Goal: Task Accomplishment & Management: Complete application form

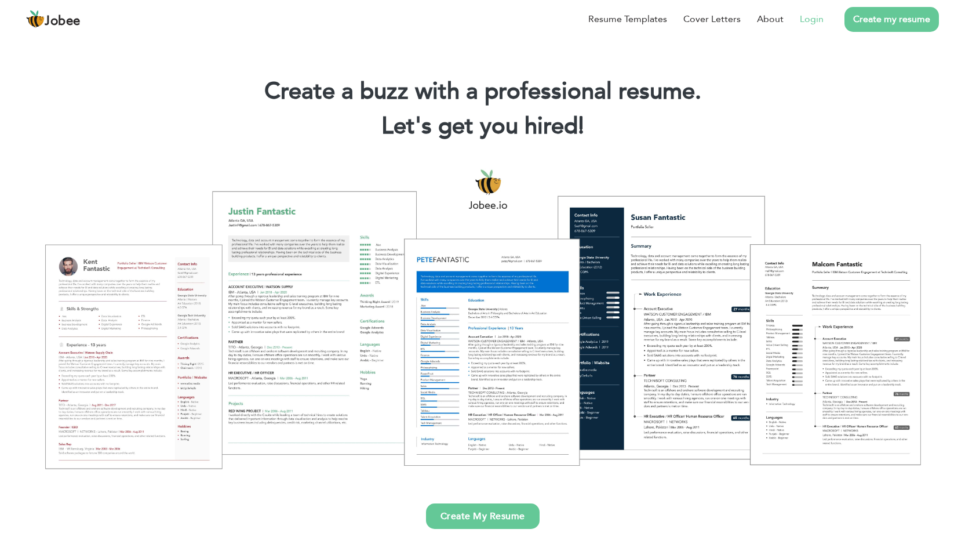
click at [809, 16] on link "Login" at bounding box center [812, 19] width 24 height 14
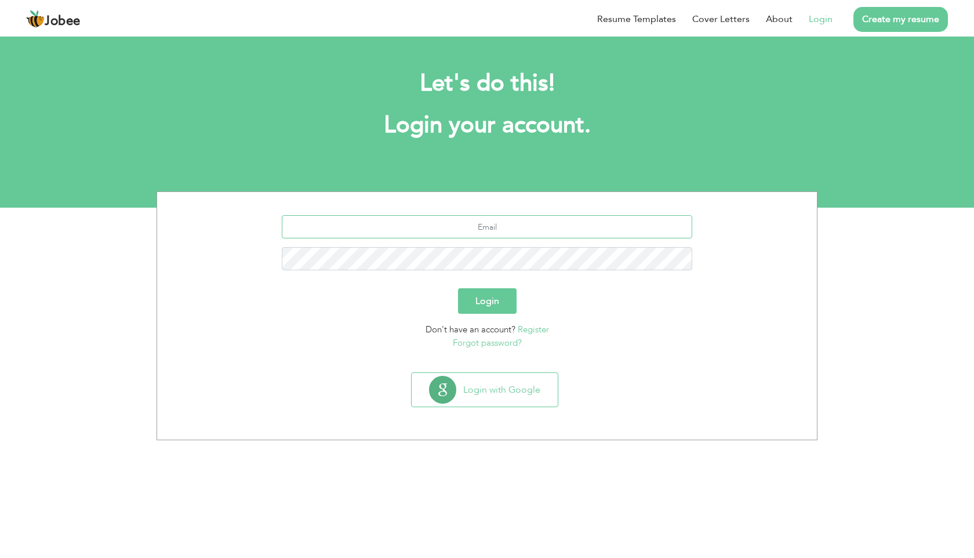
click at [485, 229] on input "text" at bounding box center [487, 226] width 411 height 23
type input "muhammad.arxlan04@gmail.com"
click at [458, 288] on button "Login" at bounding box center [487, 301] width 59 height 26
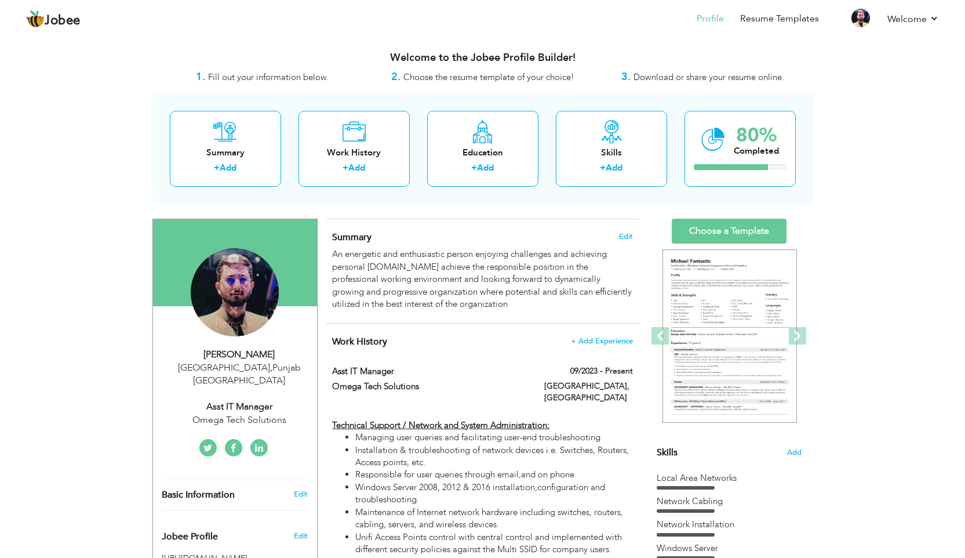
click at [231, 290] on div "Change Remove" at bounding box center [235, 292] width 88 height 88
click at [235, 269] on h4 "Change" at bounding box center [233, 263] width 83 height 28
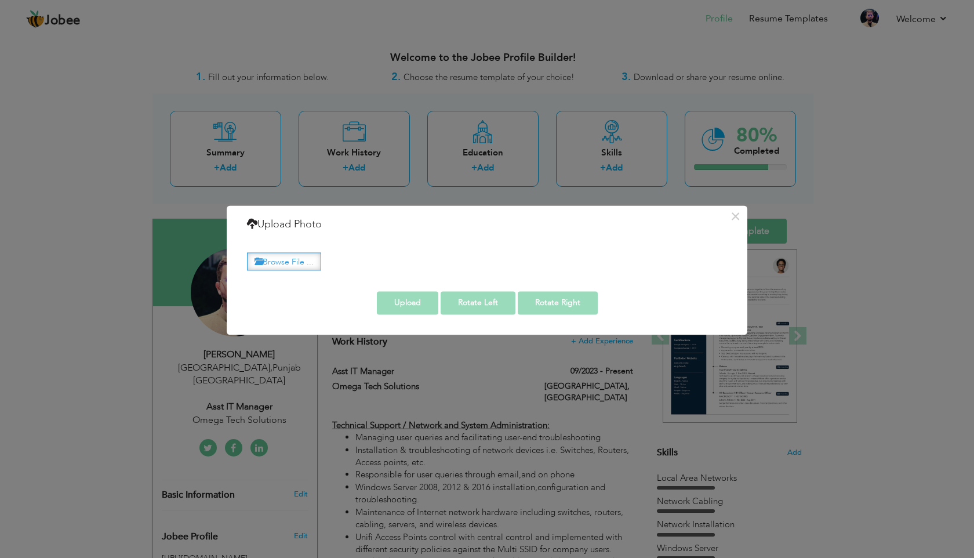
click at [276, 265] on label "Browse File ..." at bounding box center [284, 261] width 74 height 18
click at [0, 0] on input "Browse File ..." at bounding box center [0, 0] width 0 height 0
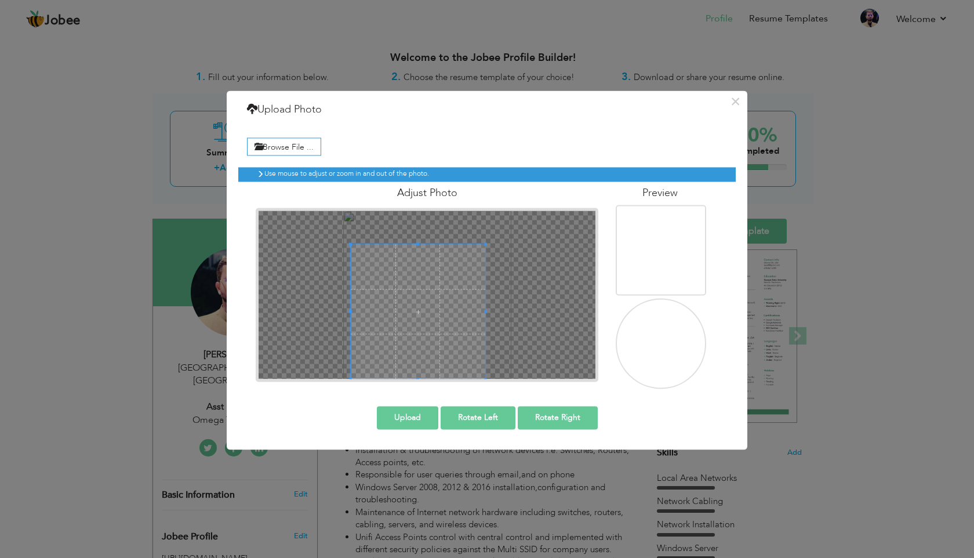
click at [403, 340] on span at bounding box center [418, 312] width 134 height 134
click at [391, 307] on span at bounding box center [397, 312] width 134 height 134
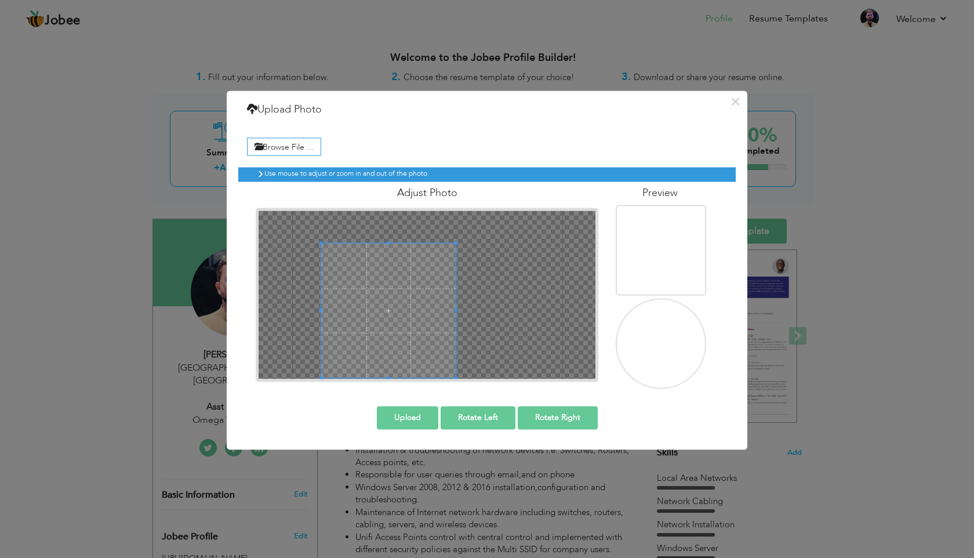
click at [384, 303] on span at bounding box center [388, 310] width 134 height 134
click at [391, 321] on span at bounding box center [385, 312] width 134 height 134
click at [385, 321] on span at bounding box center [379, 312] width 134 height 134
click at [424, 418] on button "Upload" at bounding box center [407, 417] width 61 height 23
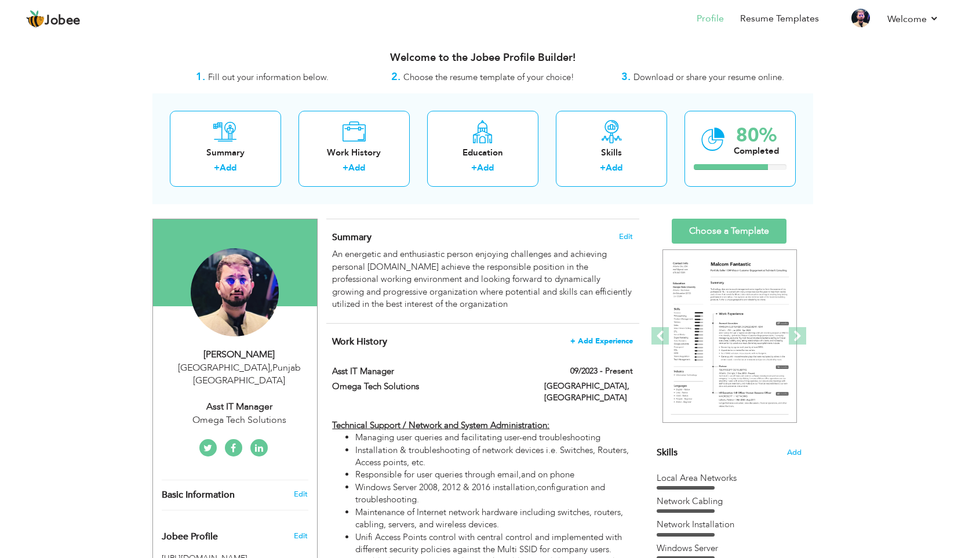
click at [603, 341] on span "+ Add Experience" at bounding box center [601, 341] width 63 height 8
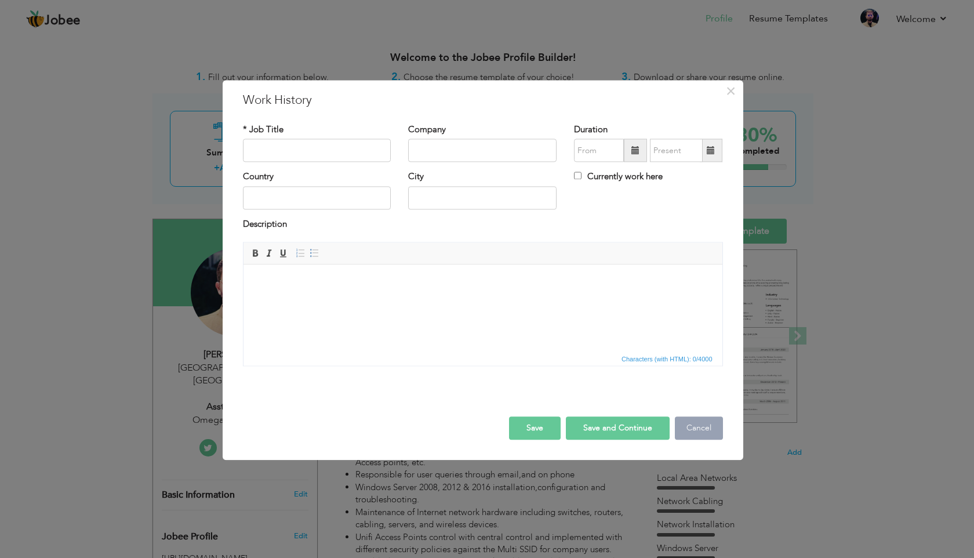
click at [691, 431] on button "Cancel" at bounding box center [699, 428] width 48 height 23
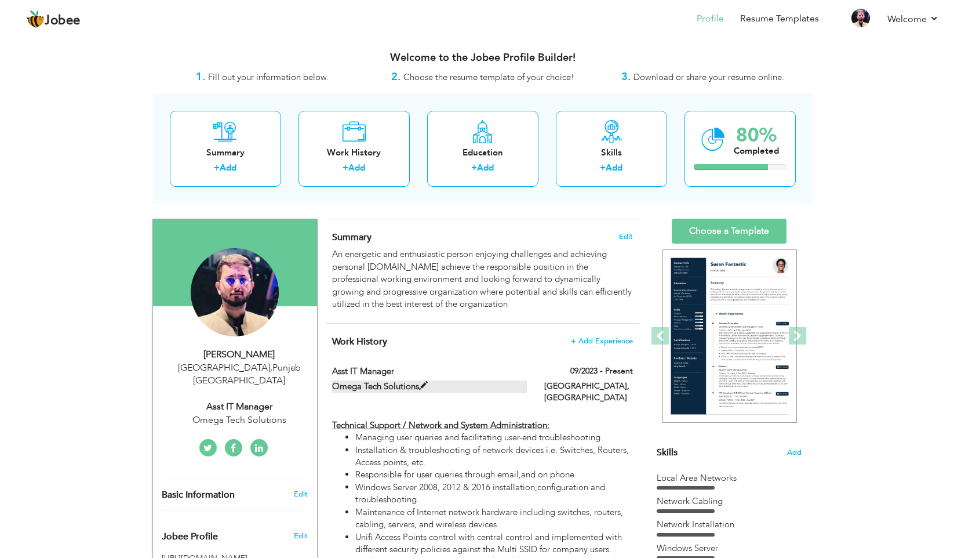
click at [424, 385] on span at bounding box center [423, 385] width 9 height 9
type input "Asst IT Manager"
type input "Omega Tech Solutions"
type input "09/2023"
type input "Pakistan"
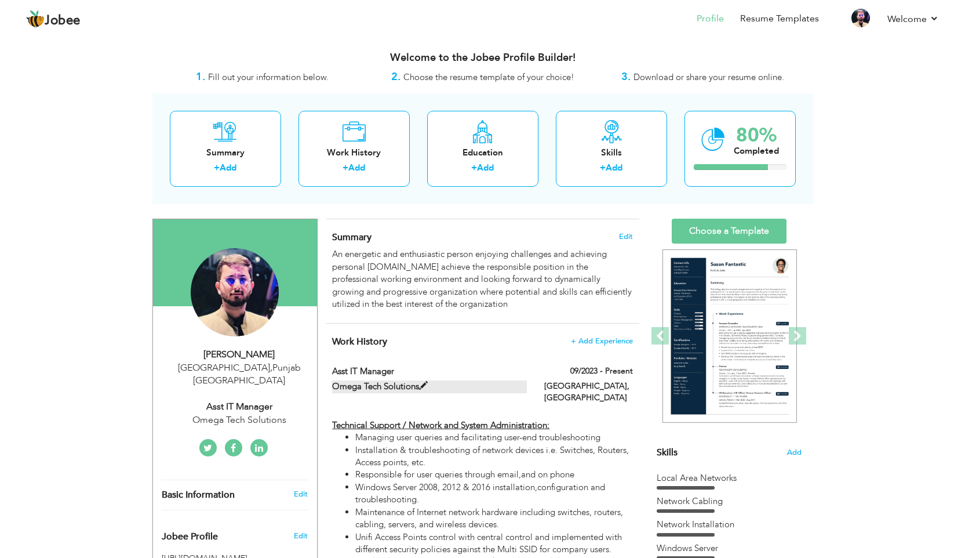
type input "Lahore"
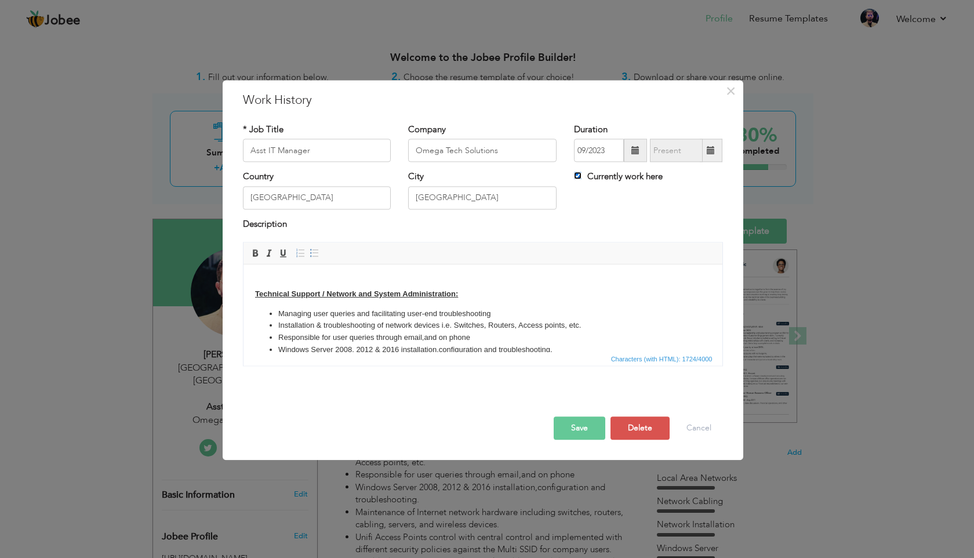
click at [578, 176] on input "Currently work here" at bounding box center [578, 176] width 8 height 8
checkbox input "false"
click at [712, 152] on span at bounding box center [711, 150] width 8 height 8
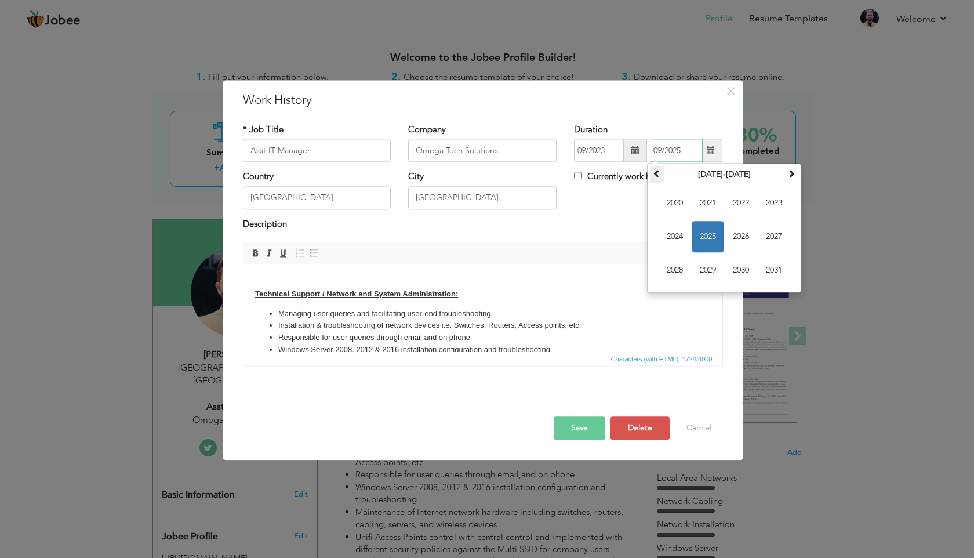
click at [657, 177] on span at bounding box center [657, 174] width 8 height 8
click at [791, 175] on span at bounding box center [791, 174] width 8 height 8
click at [790, 175] on span at bounding box center [791, 174] width 8 height 8
click at [703, 234] on span "2025" at bounding box center [707, 236] width 31 height 31
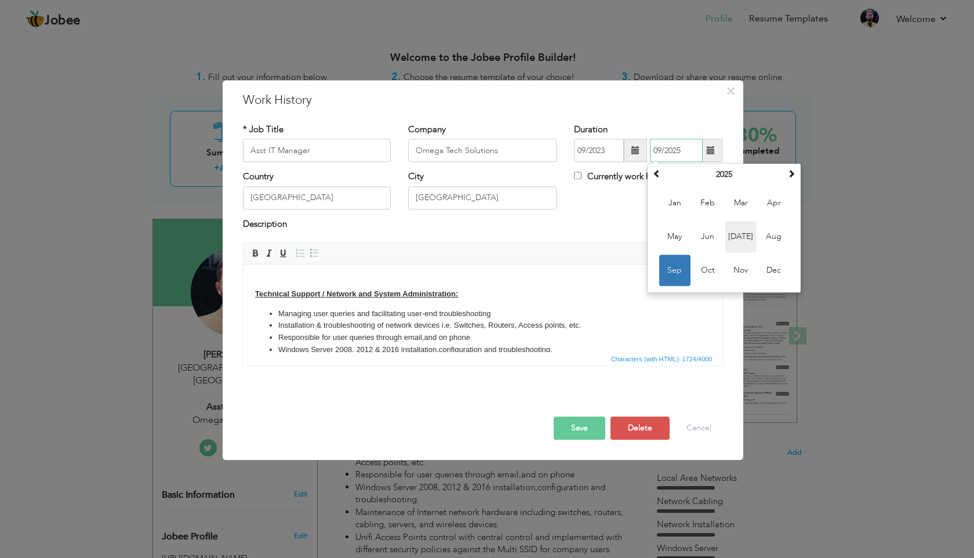
click at [738, 239] on span "Jul" at bounding box center [740, 236] width 31 height 31
type input "07/2025"
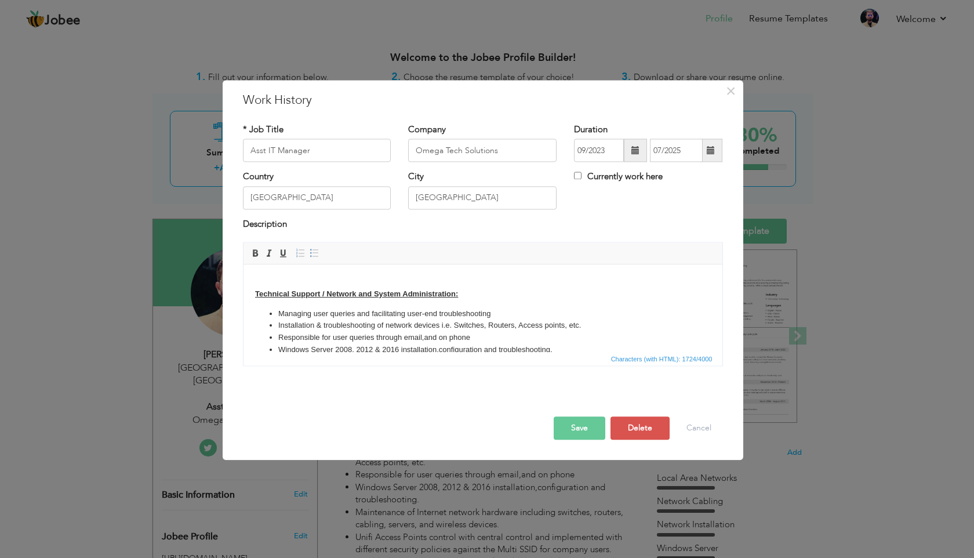
click at [573, 431] on button "Save" at bounding box center [580, 428] width 52 height 23
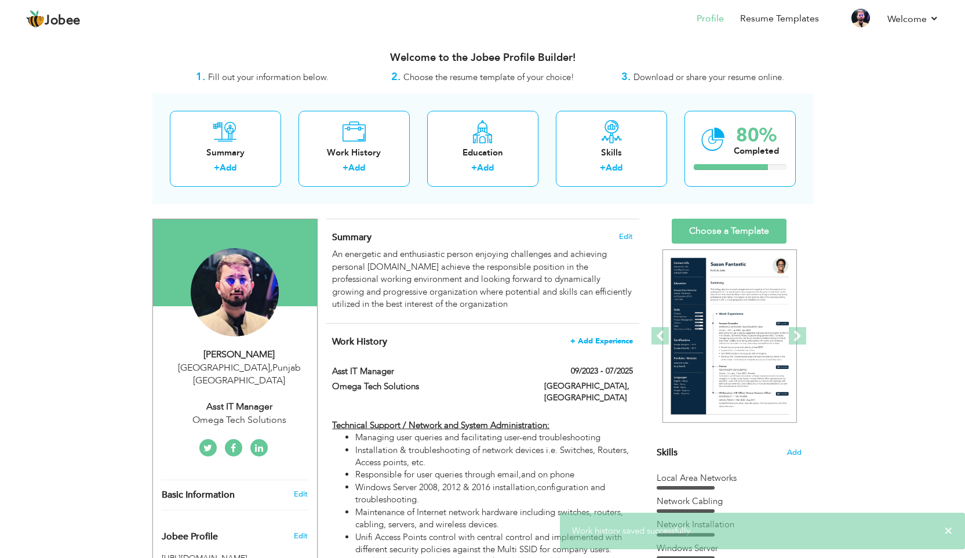
click at [609, 343] on span "+ Add Experience" at bounding box center [601, 341] width 63 height 8
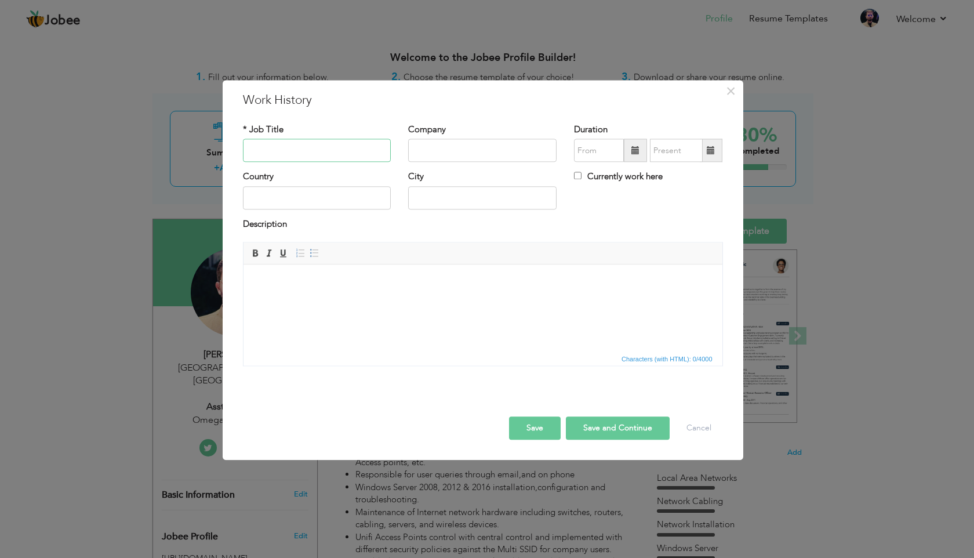
click at [264, 155] on input "text" at bounding box center [317, 150] width 148 height 23
type input "d"
type input "Deputy Manager IT"
type input "Union Developers PVT LTD"
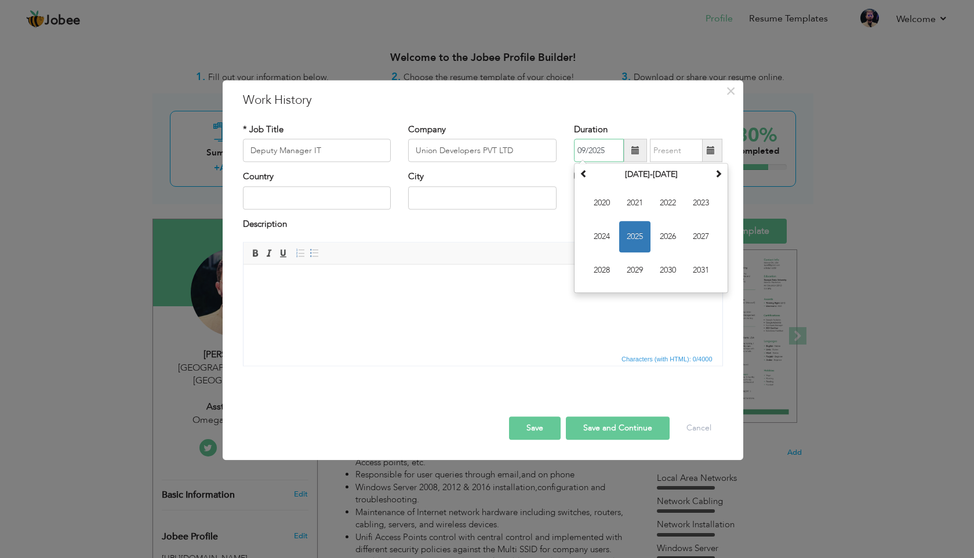
click at [634, 236] on span "2025" at bounding box center [634, 236] width 31 height 31
click at [667, 238] on span "Jul" at bounding box center [667, 236] width 31 height 31
type input "07/2025"
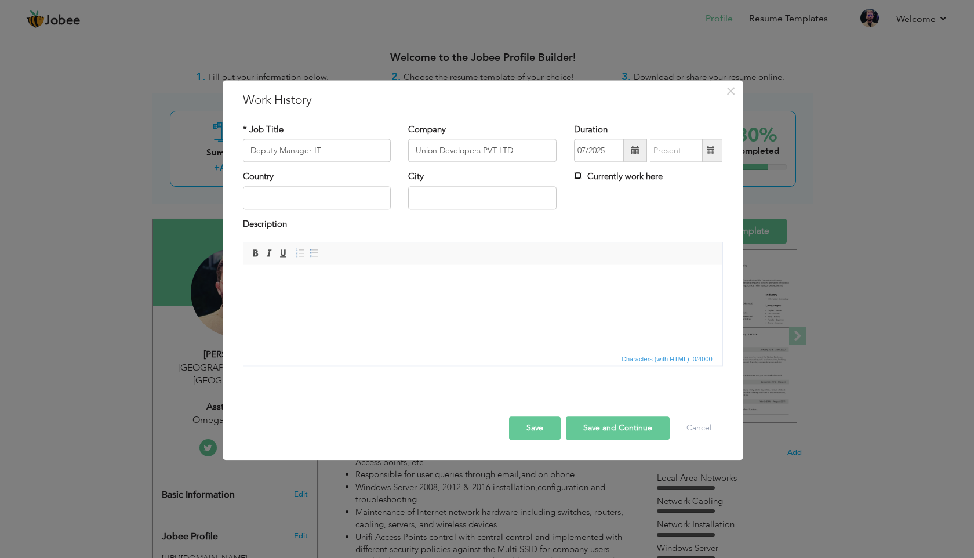
click at [578, 176] on input "Currently work here" at bounding box center [578, 176] width 8 height 8
checkbox input "true"
click at [322, 191] on input "text" at bounding box center [317, 197] width 148 height 23
type input "Pakistan"
type input "Lahore"
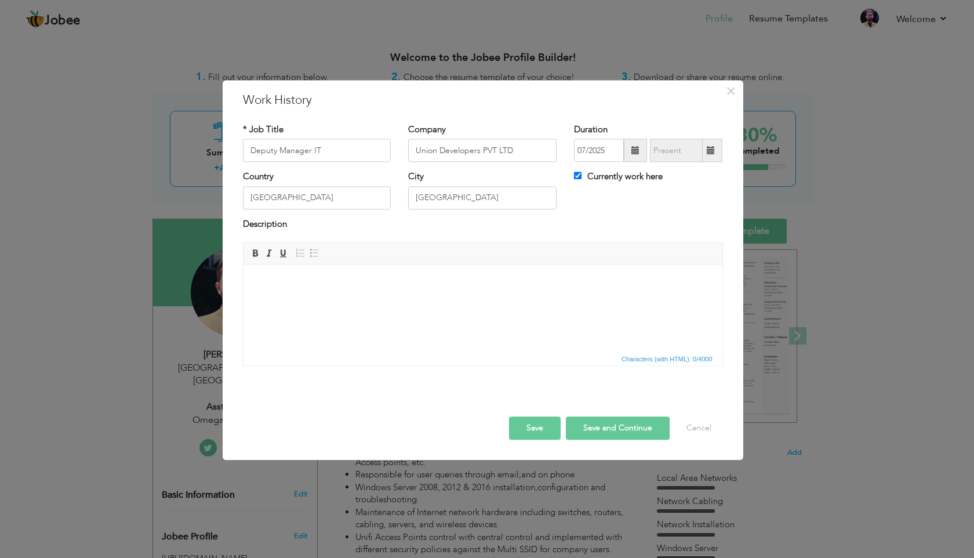
click at [536, 430] on button "Save" at bounding box center [535, 428] width 52 height 23
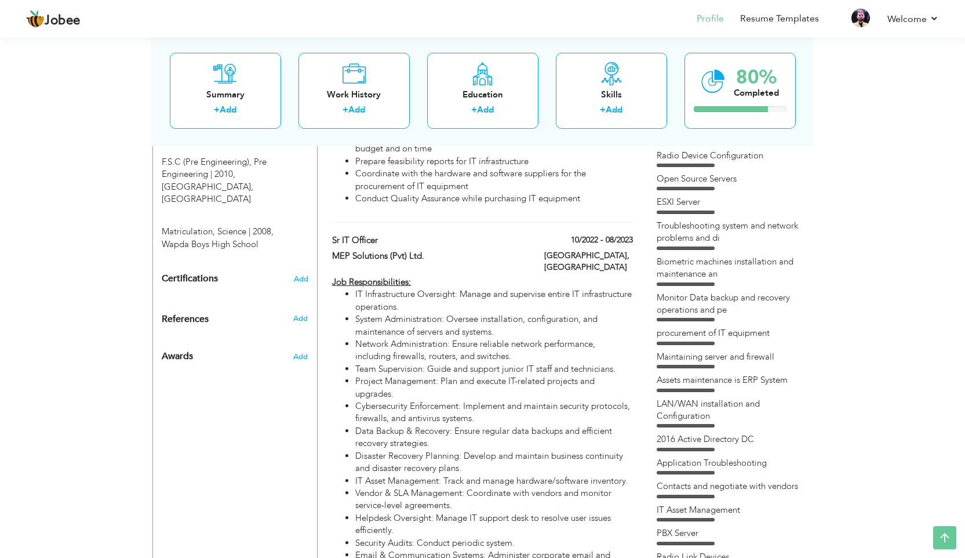
scroll to position [719, 0]
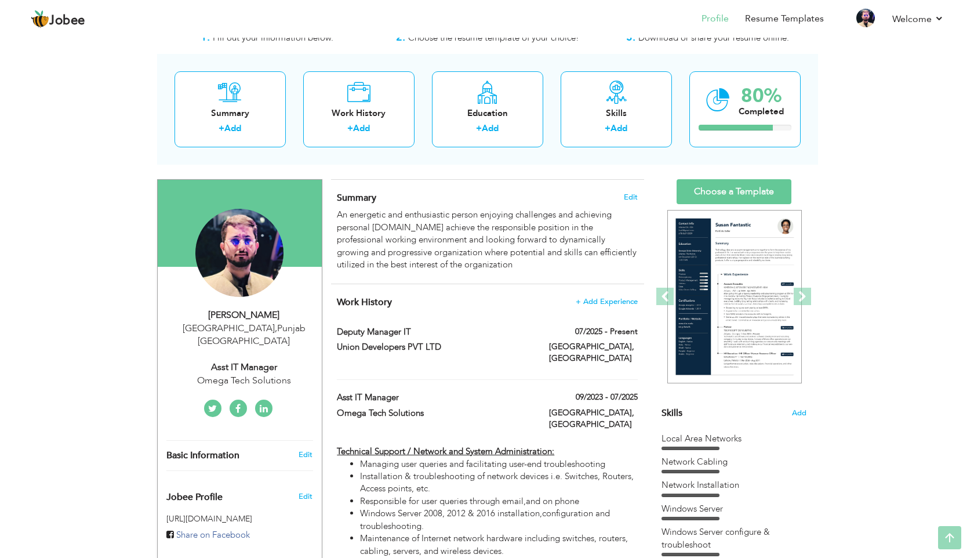
scroll to position [13, 0]
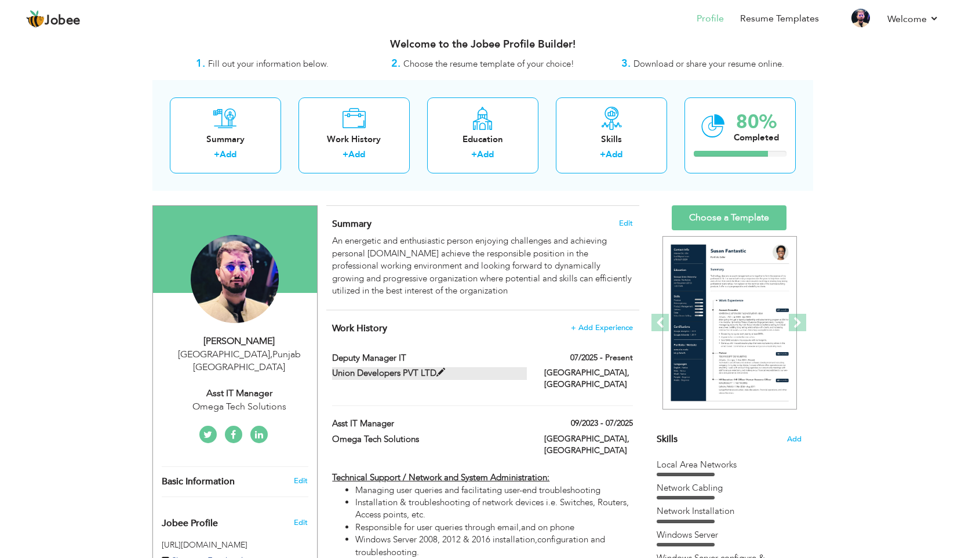
click at [440, 371] on span at bounding box center [440, 372] width 9 height 9
type input "Deputy Manager IT"
type input "Union Developers PVT LTD"
type input "07/2025"
type input "Pakistan"
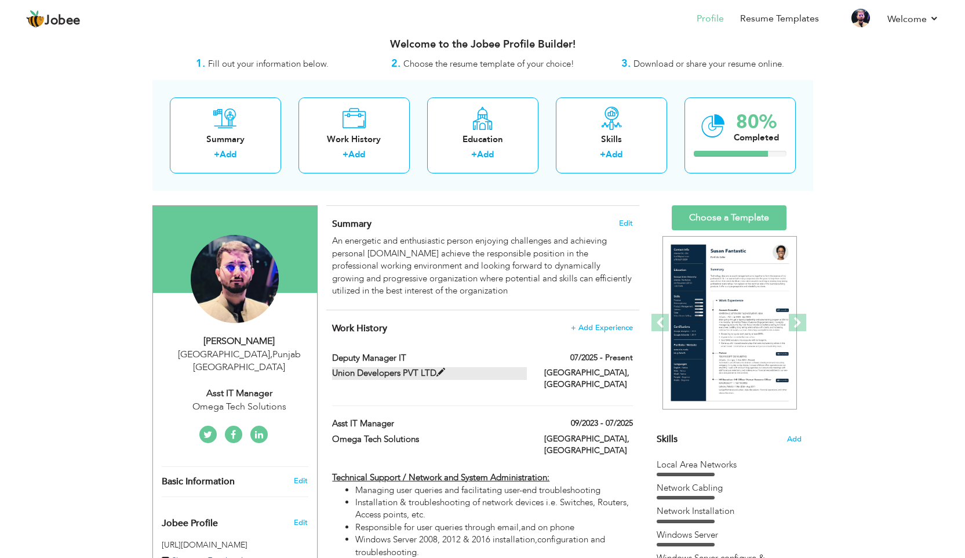
type input "Lahore"
checkbox input "true"
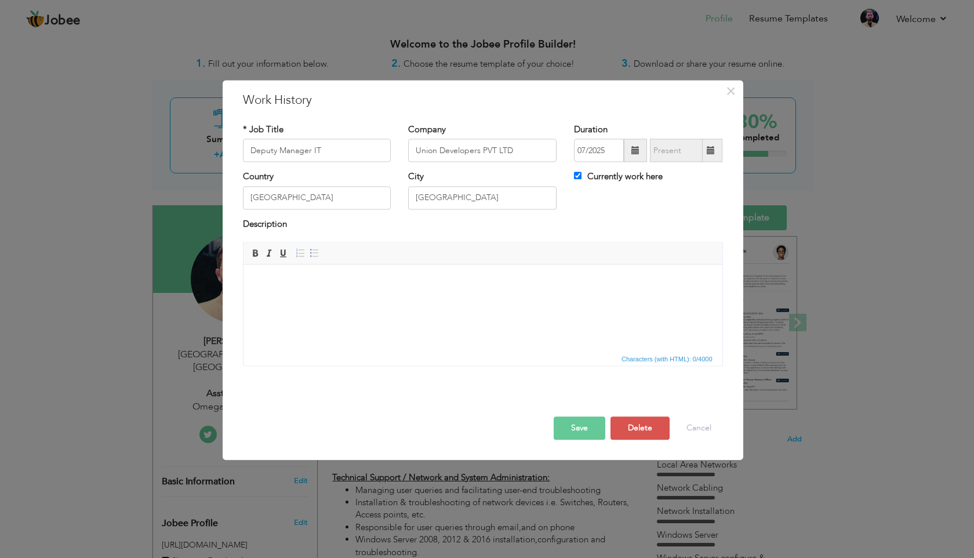
click at [280, 294] on html at bounding box center [482, 281] width 479 height 35
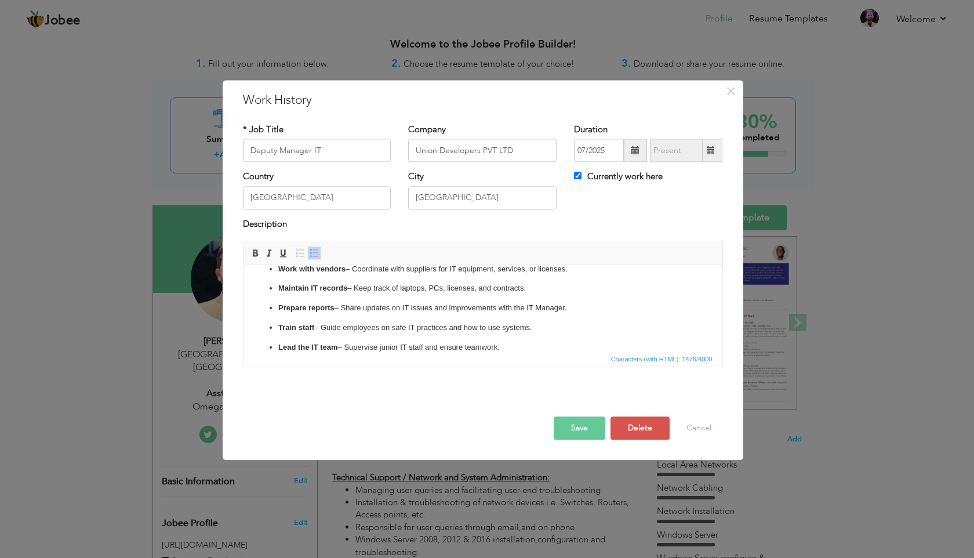
scroll to position [0, 0]
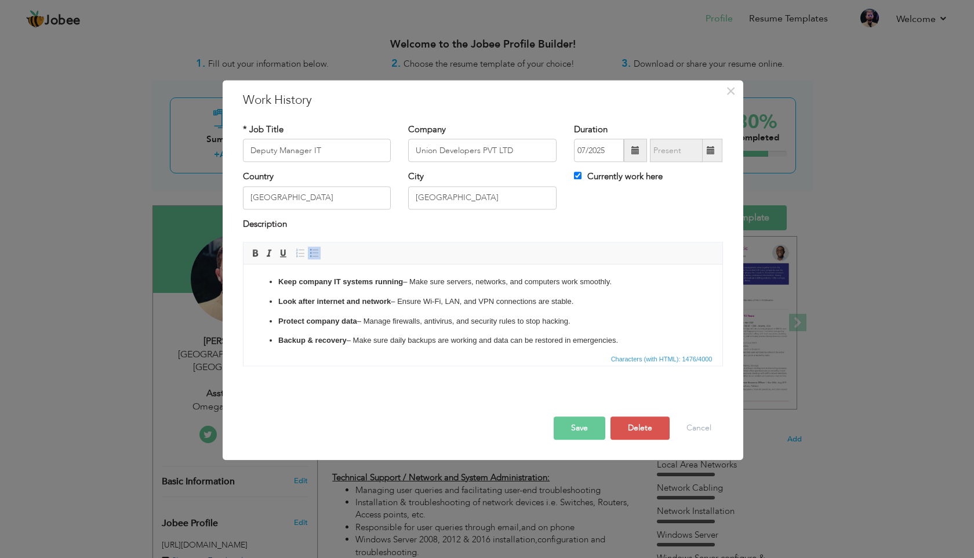
drag, startPoint x: 276, startPoint y: 286, endPoint x: 283, endPoint y: 287, distance: 7.2
click at [277, 286] on ul "Keep company IT systems running – Make sure servers, networks, and computers wo…" at bounding box center [482, 390] width 456 height 228
click at [389, 281] on p "Keep company IT systems running – Make sure servers, networks, and computers wo…" at bounding box center [482, 282] width 456 height 12
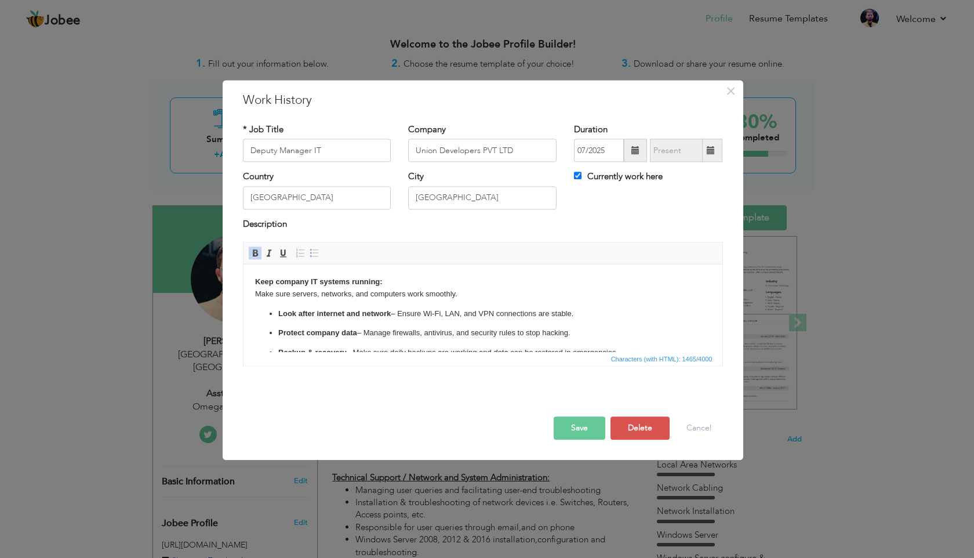
click at [281, 314] on strong "Look after internet and network" at bounding box center [334, 313] width 112 height 9
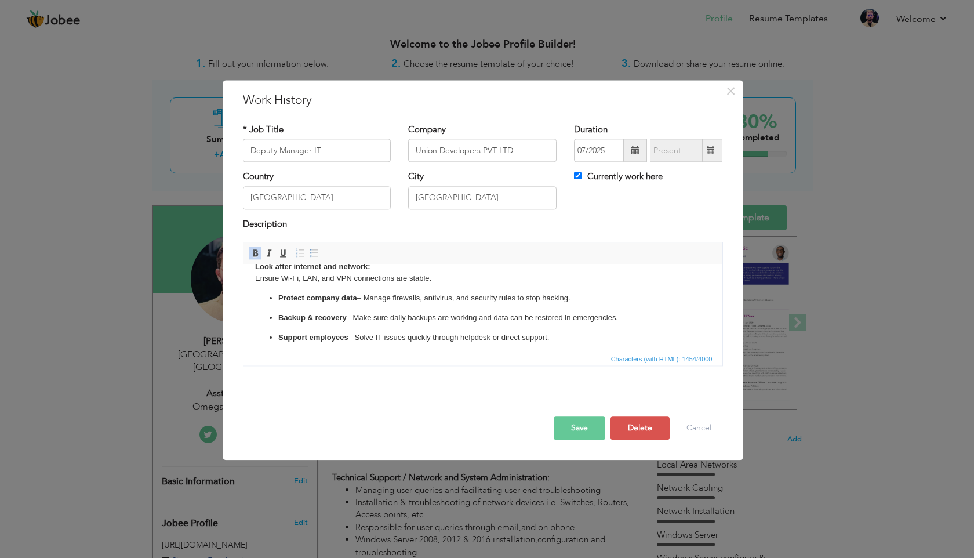
scroll to position [45, 0]
click at [280, 297] on strong "Protect company data" at bounding box center [317, 300] width 79 height 9
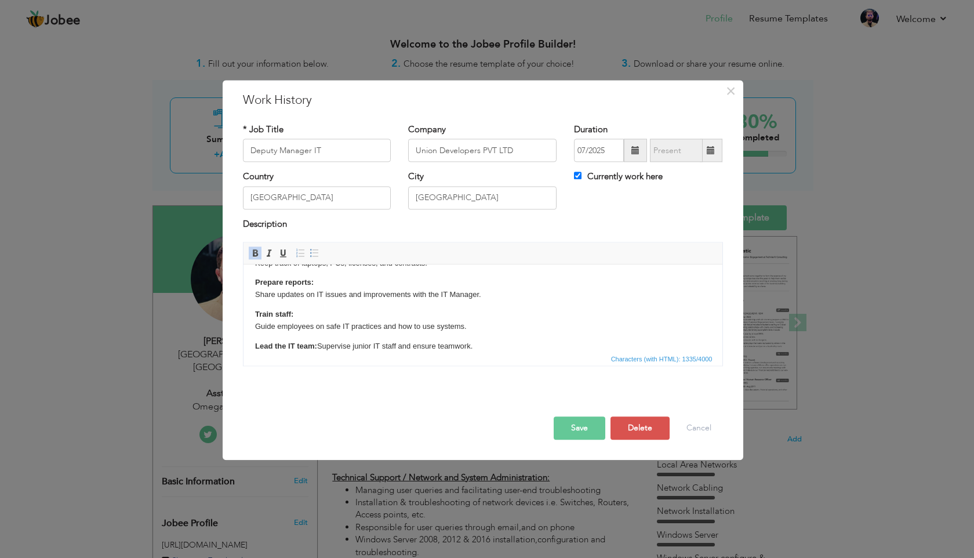
scroll to position [295, 0]
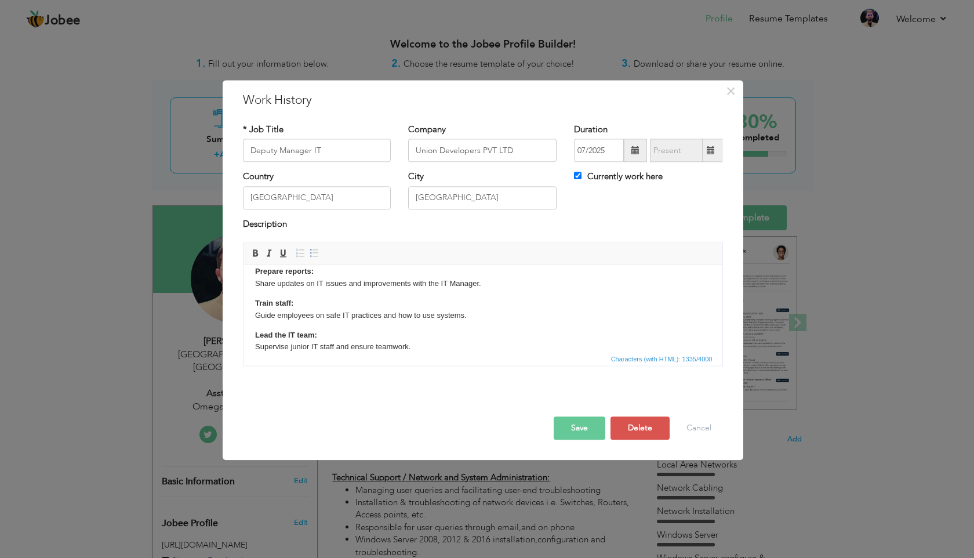
click at [574, 428] on button "Save" at bounding box center [580, 428] width 52 height 23
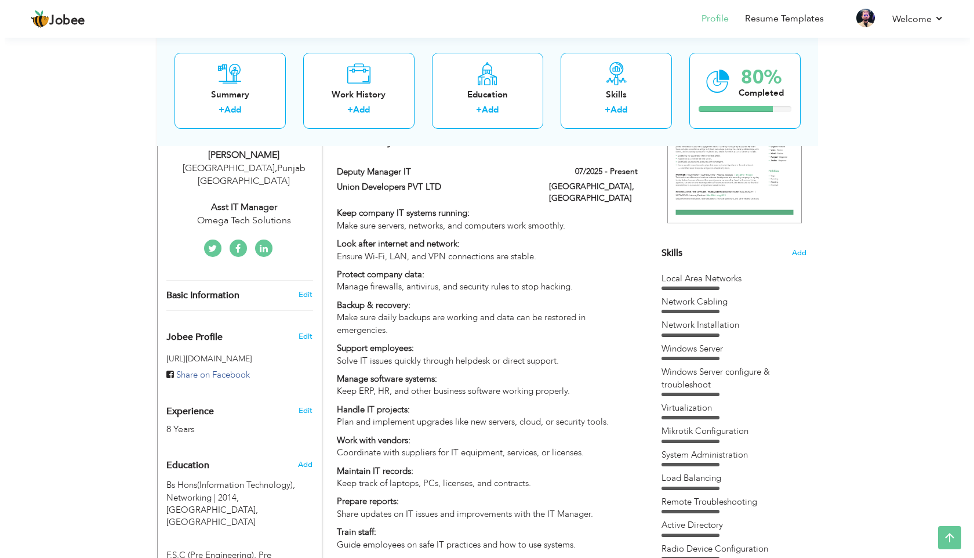
scroll to position [197, 0]
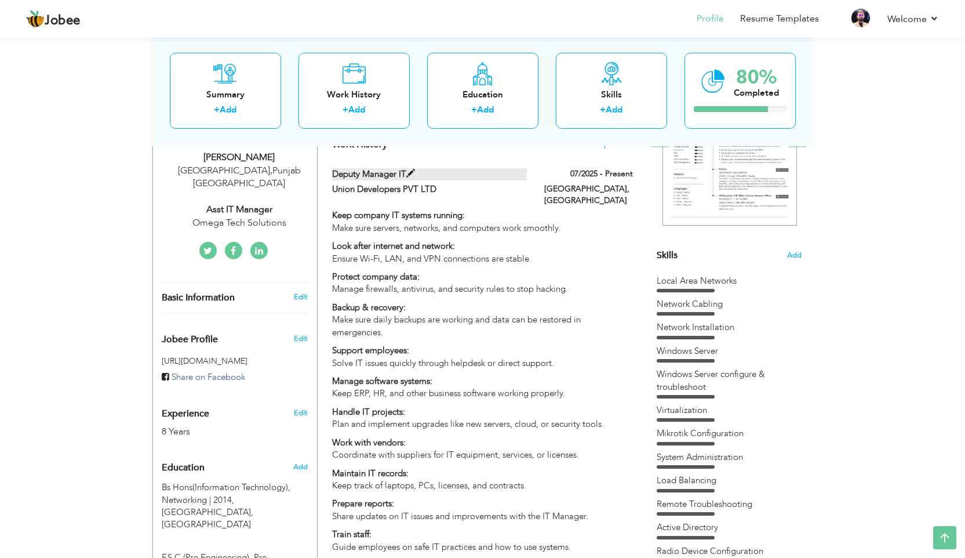
click at [413, 174] on span at bounding box center [410, 173] width 9 height 9
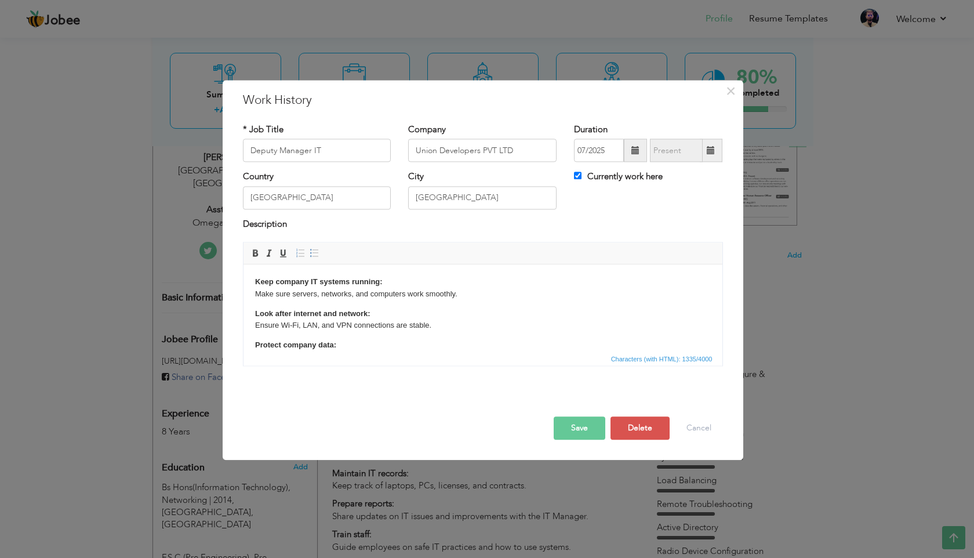
click at [256, 313] on strong "Look after internet and network:" at bounding box center [311, 313] width 115 height 9
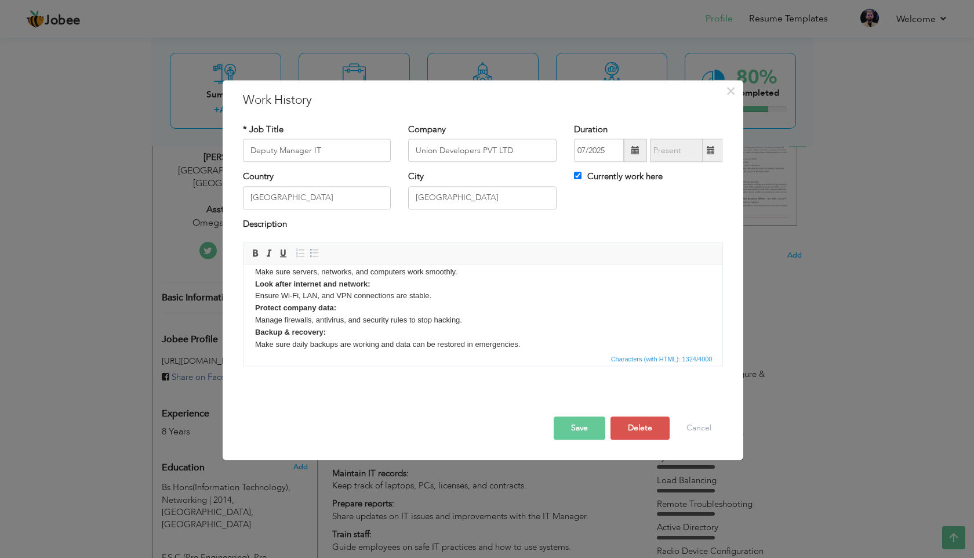
scroll to position [0, 0]
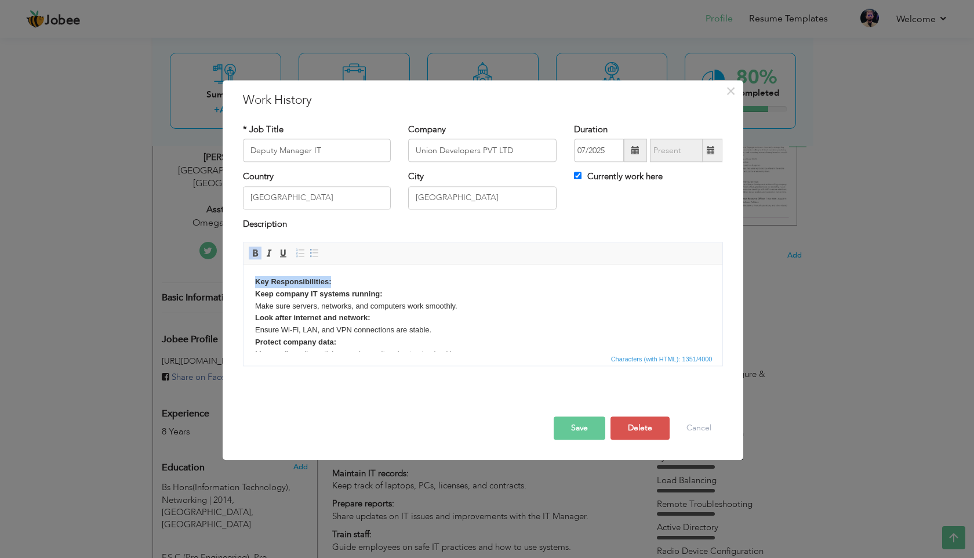
drag, startPoint x: 337, startPoint y: 283, endPoint x: 257, endPoint y: 276, distance: 80.3
click at [255, 276] on p "Key Responsibilities: Keep company IT systems running: Make sure servers, netwo…" at bounding box center [482, 426] width 456 height 301
click at [283, 254] on span at bounding box center [282, 253] width 9 height 9
click at [558, 296] on p "Key Responsibilities: Keep company IT systems running: Make sure servers, netwo…" at bounding box center [482, 426] width 456 height 301
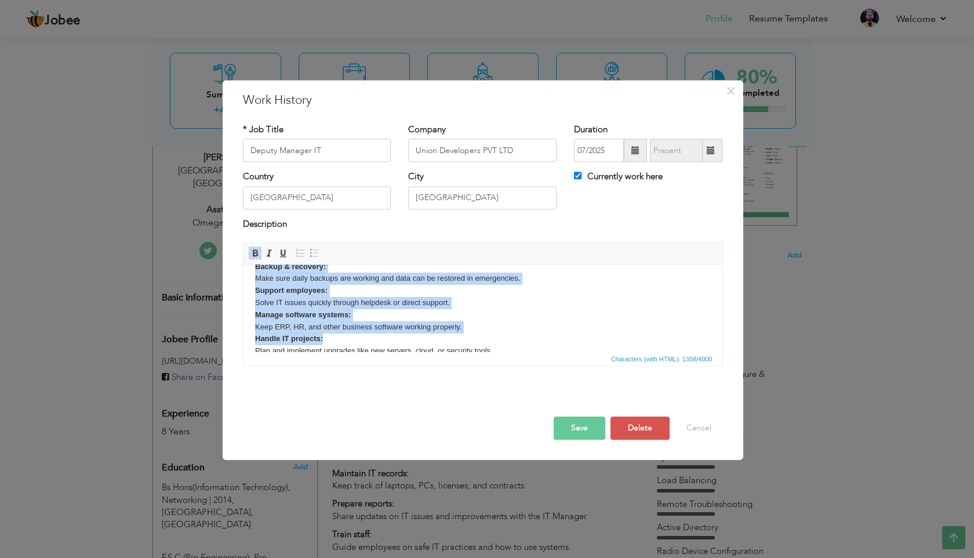
scroll to position [238, 0]
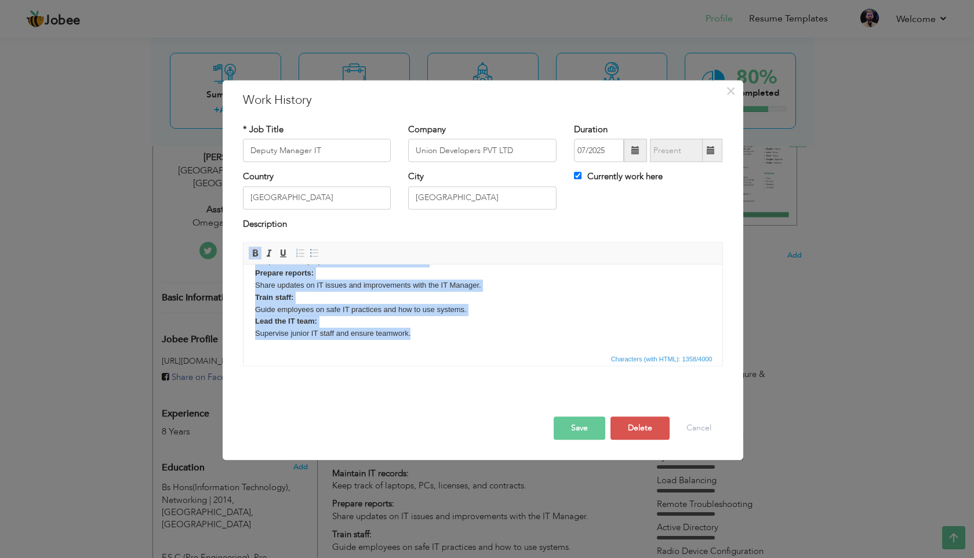
drag, startPoint x: 255, startPoint y: 296, endPoint x: 336, endPoint y: 394, distance: 126.7
click at [336, 351] on html "Key Responsibilities: Keep company IT systems running: Make sure servers, netwo…" at bounding box center [482, 189] width 479 height 325
click at [298, 256] on span at bounding box center [300, 253] width 9 height 9
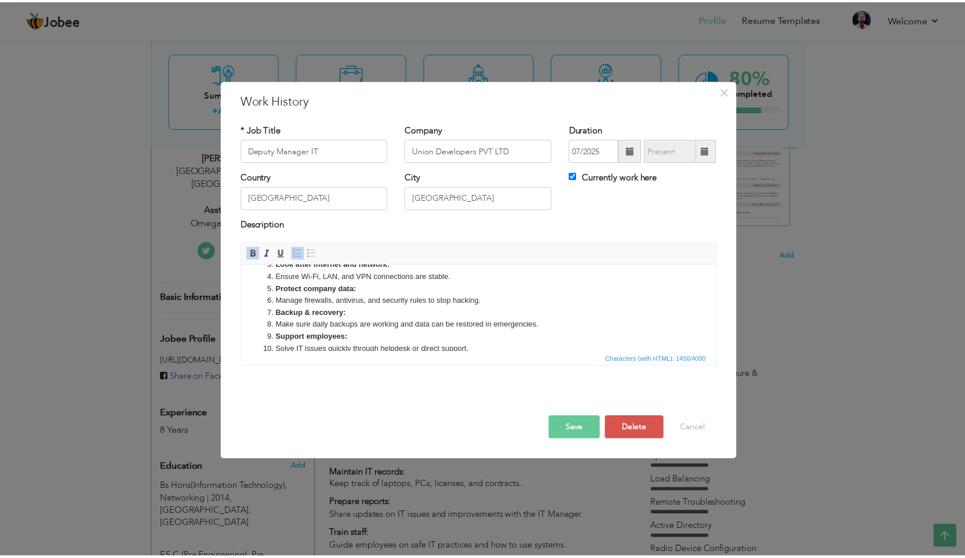
scroll to position [0, 0]
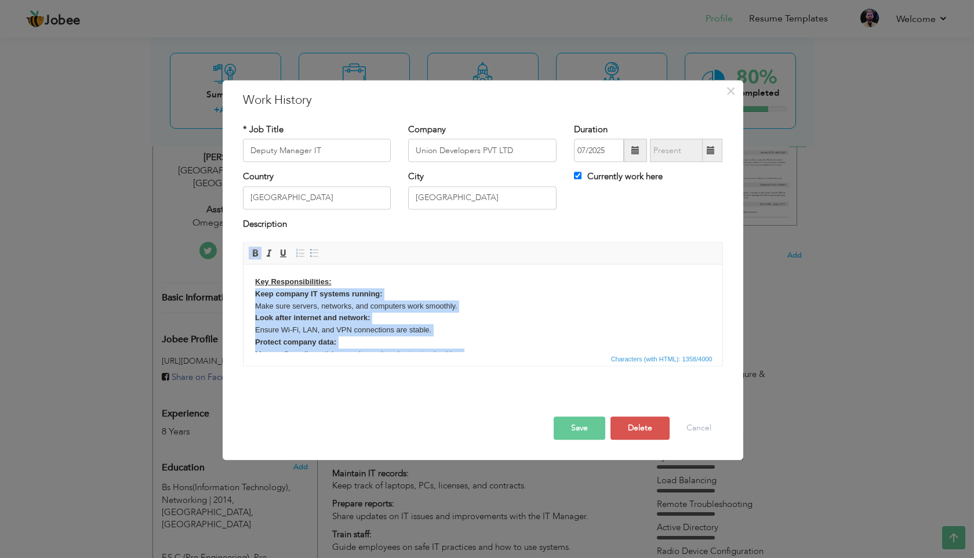
click at [530, 315] on p "Key Responsibilities: Keep company IT systems running: Make sure servers, netwo…" at bounding box center [482, 426] width 456 height 301
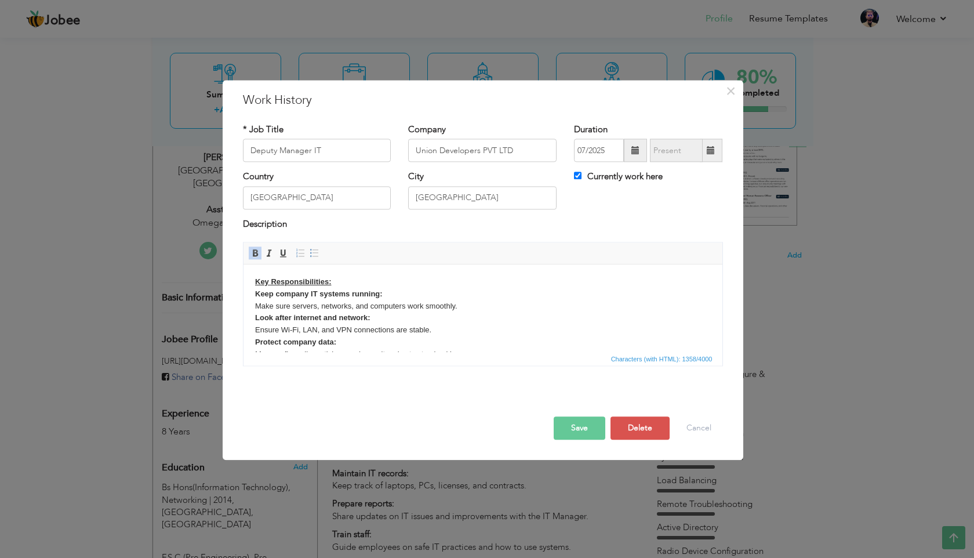
click at [581, 425] on button "Save" at bounding box center [580, 428] width 52 height 23
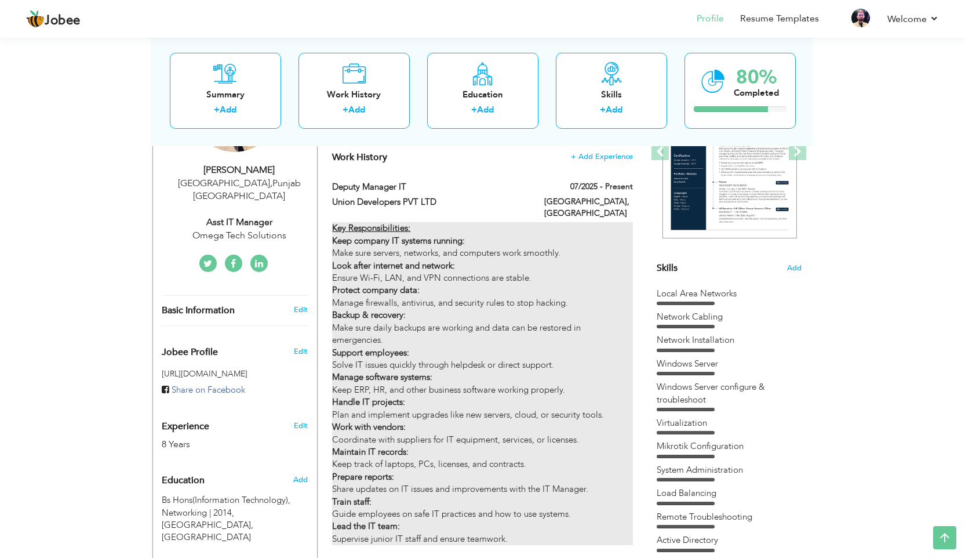
scroll to position [139, 0]
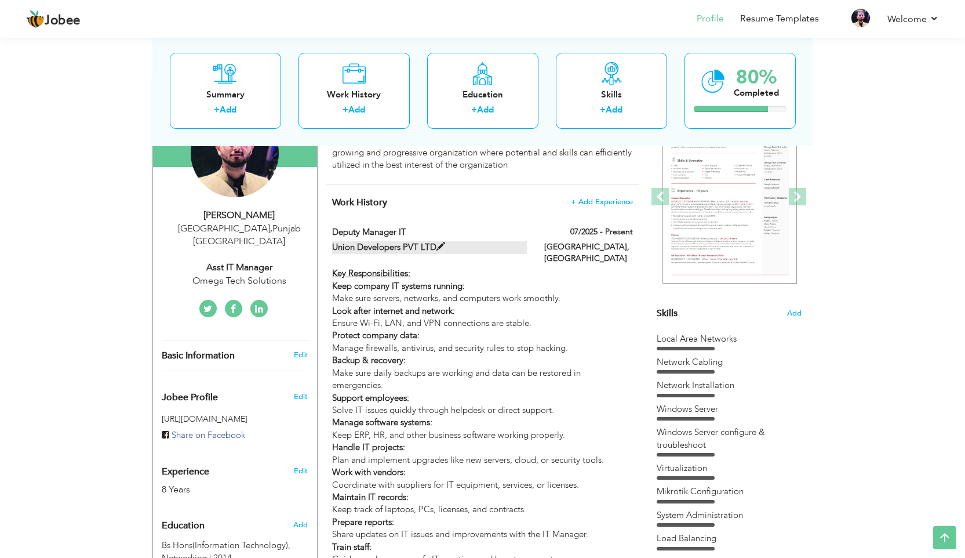
click at [441, 248] on span at bounding box center [440, 246] width 9 height 9
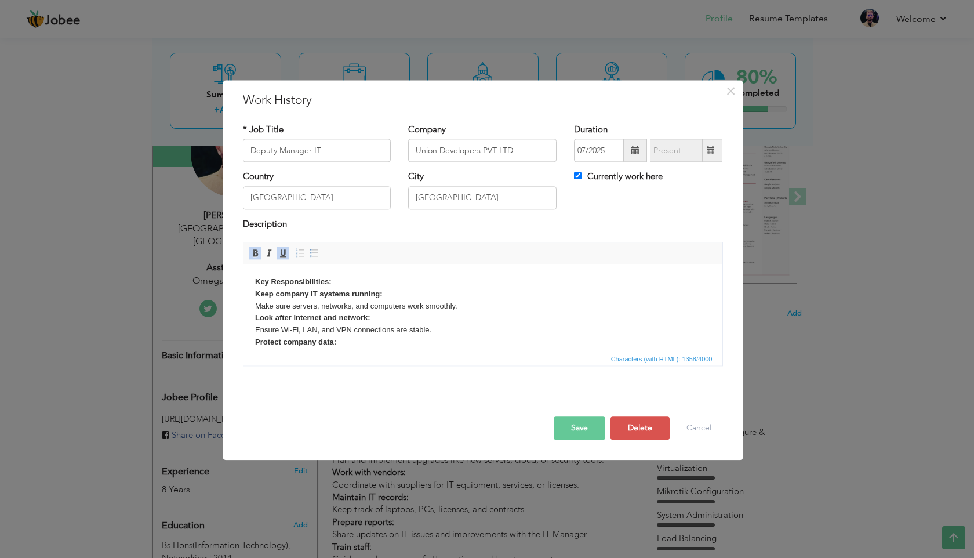
click at [354, 295] on strong "Key Responsibilities: Keep company IT systems running:" at bounding box center [318, 287] width 128 height 21
drag, startPoint x: 386, startPoint y: 294, endPoint x: 255, endPoint y: 294, distance: 131.0
click at [255, 294] on p "Key Responsibilities: Keep company IT systems running: Make sure servers, netwo…" at bounding box center [482, 426] width 456 height 301
click at [500, 307] on p "Key Responsibilities: Keep company IT systems running: Make sure servers, netwo…" at bounding box center [482, 426] width 456 height 301
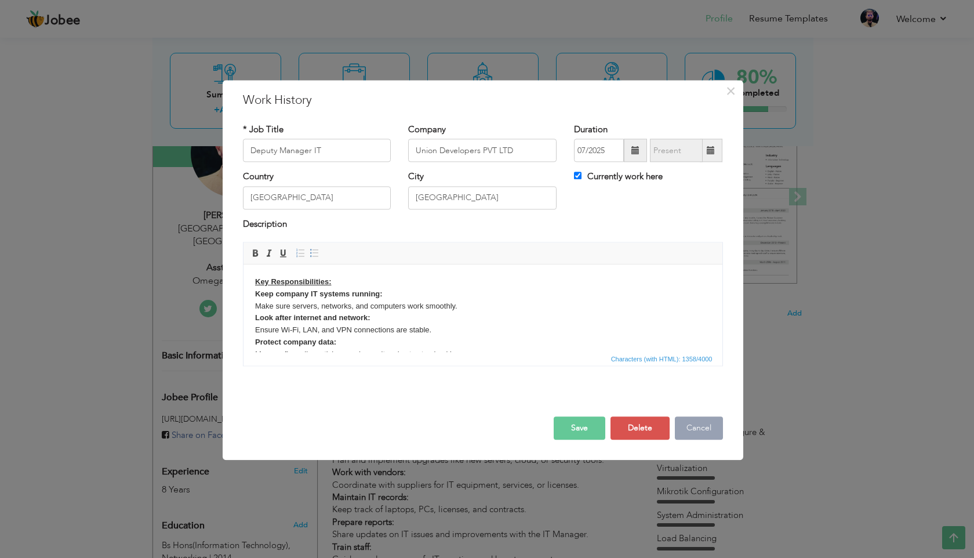
click at [691, 427] on button "Cancel" at bounding box center [699, 428] width 48 height 23
